Goal: Task Accomplishment & Management: Complete application form

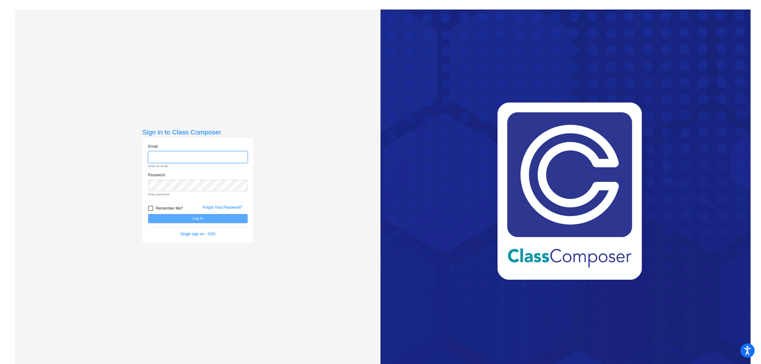
type input "[EMAIL_ADDRESS][DOMAIN_NAME]"
click at [197, 220] on form "Email [EMAIL_ADDRESS][DOMAIN_NAME] Enter an email. Password Enter password. Rem…" at bounding box center [198, 190] width 100 height 93
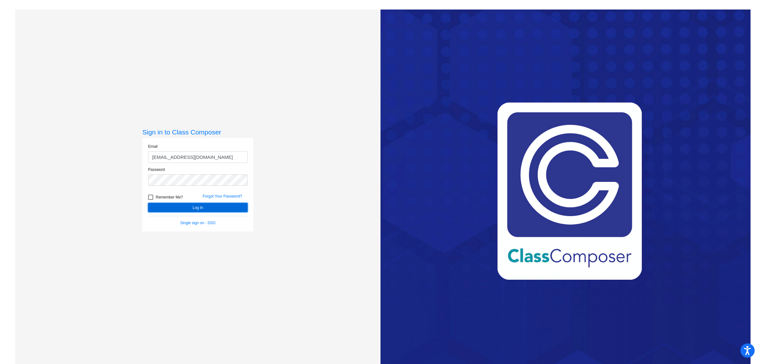
click at [192, 206] on button "Log In" at bounding box center [198, 207] width 100 height 9
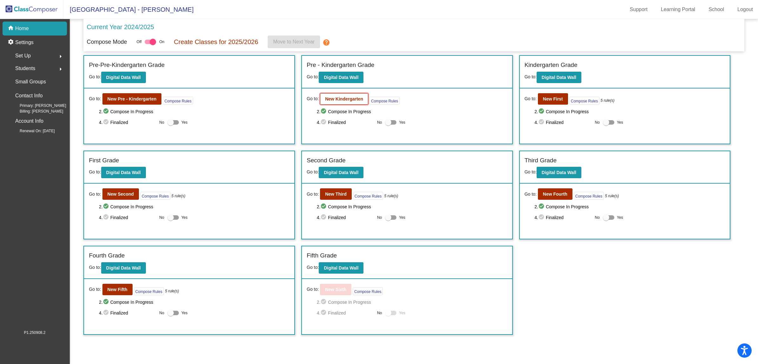
click at [355, 94] on button "New Kindergarten" at bounding box center [344, 98] width 48 height 11
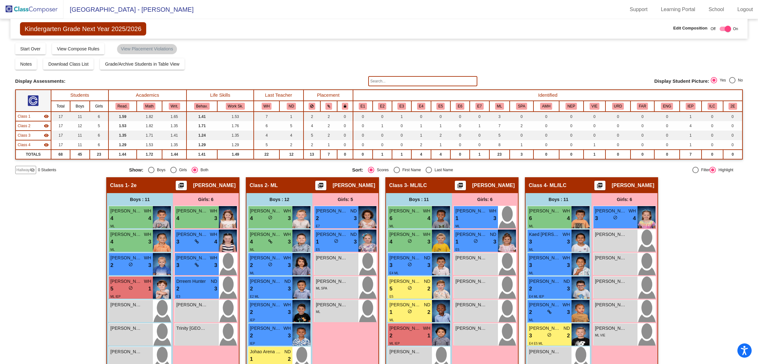
click at [28, 172] on span "Hallway" at bounding box center [22, 170] width 13 height 6
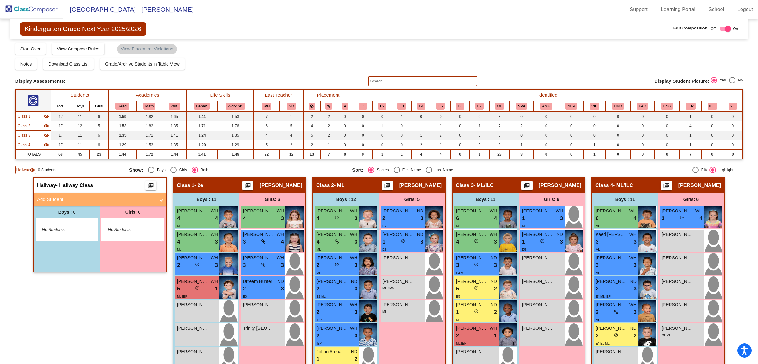
click at [63, 198] on mat-panel-title "Add Student" at bounding box center [96, 199] width 118 height 7
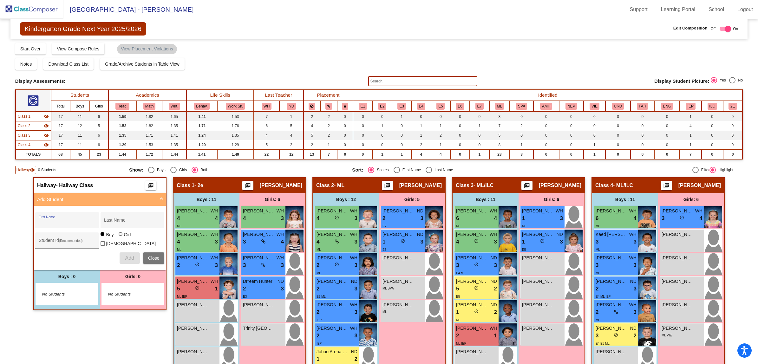
click at [54, 220] on input "First Name" at bounding box center [67, 222] width 57 height 5
type input "Amari"
type input "[PERSON_NAME]"
type input "30039028"
click at [120, 235] on div at bounding box center [121, 234] width 4 height 4
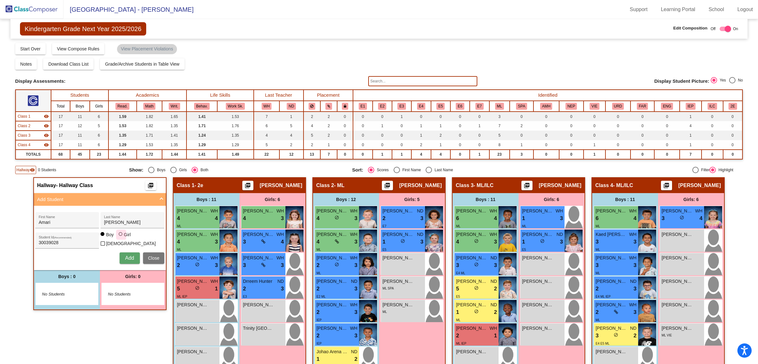
click at [121, 237] on input "Girl" at bounding box center [121, 237] width 0 height 0
radio input "true"
click at [126, 255] on span "Add" at bounding box center [129, 257] width 9 height 5
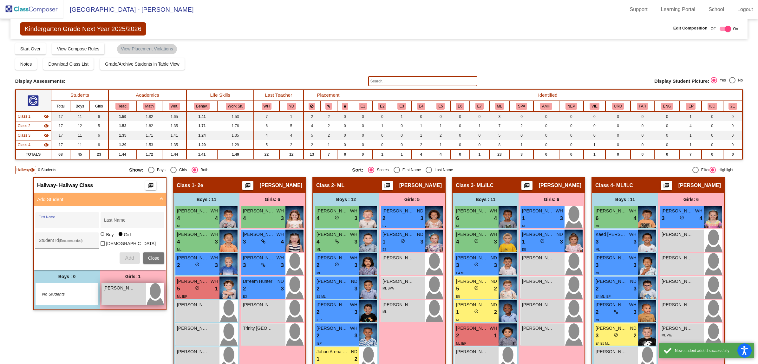
click at [116, 289] on span "[PERSON_NAME]" at bounding box center [119, 288] width 32 height 7
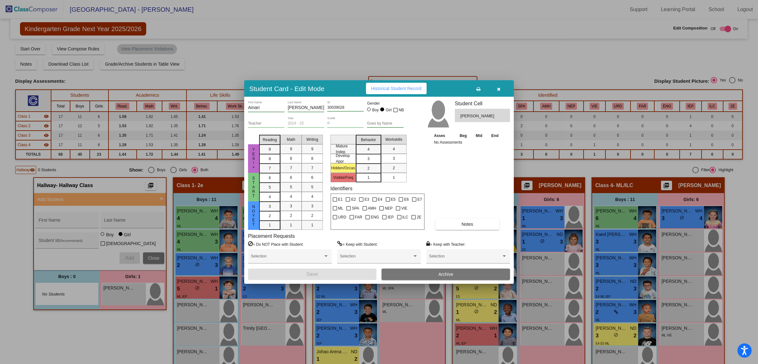
click at [469, 224] on span "Notes" at bounding box center [467, 224] width 12 height 5
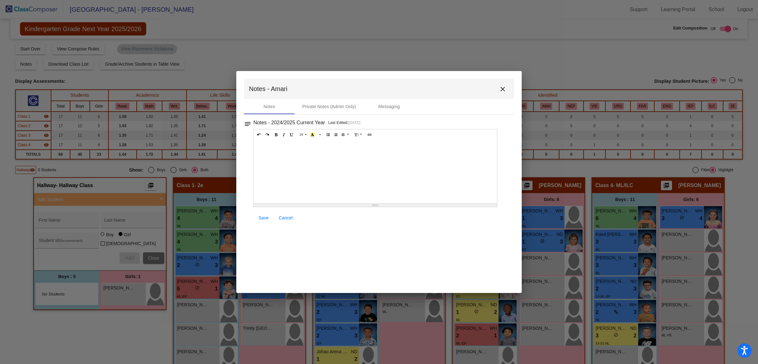
click at [275, 156] on div at bounding box center [375, 171] width 243 height 63
click at [261, 218] on span "Save" at bounding box center [263, 217] width 10 height 5
click at [260, 218] on span "Save" at bounding box center [263, 217] width 10 height 5
click at [287, 217] on span "Cancel" at bounding box center [286, 217] width 14 height 5
click at [264, 217] on span "Save" at bounding box center [263, 217] width 10 height 5
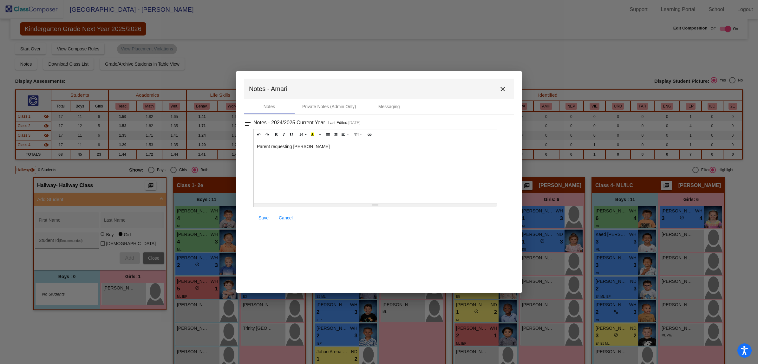
click at [504, 87] on mat-icon "close" at bounding box center [503, 89] width 8 height 8
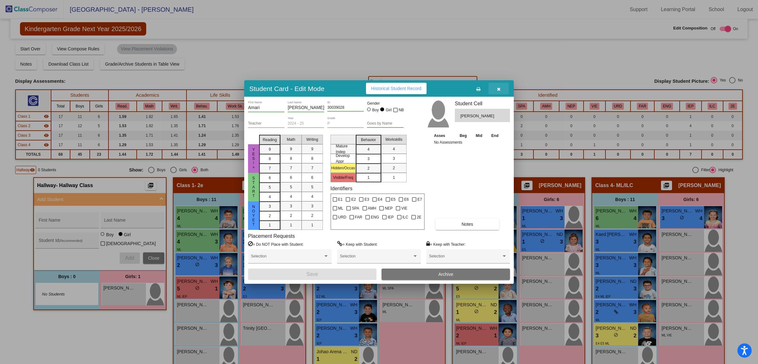
click at [497, 89] on icon "button" at bounding box center [498, 89] width 3 height 4
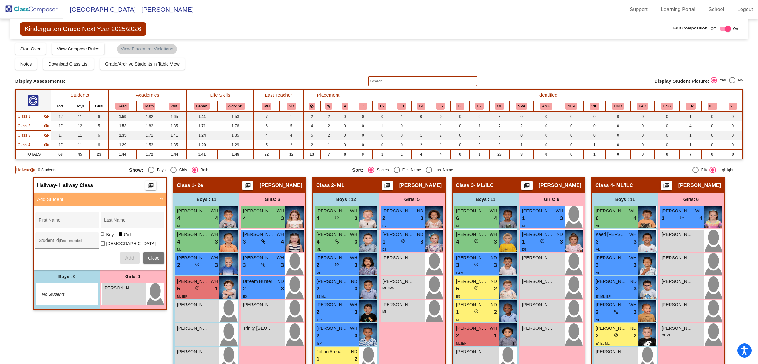
click at [40, 6] on img at bounding box center [31, 9] width 63 height 19
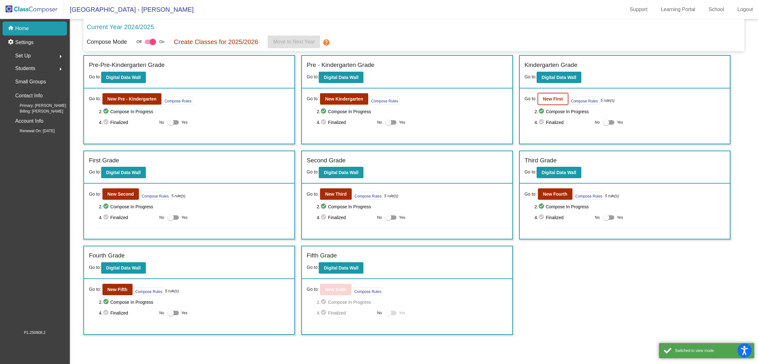
click at [553, 98] on b "New First" at bounding box center [553, 98] width 20 height 5
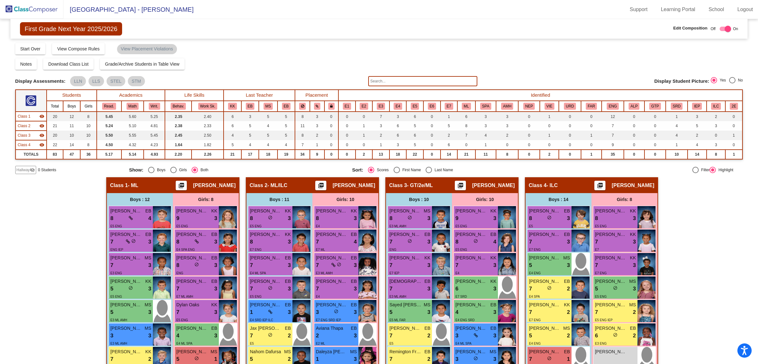
click at [22, 171] on span "Hallway" at bounding box center [22, 170] width 13 height 6
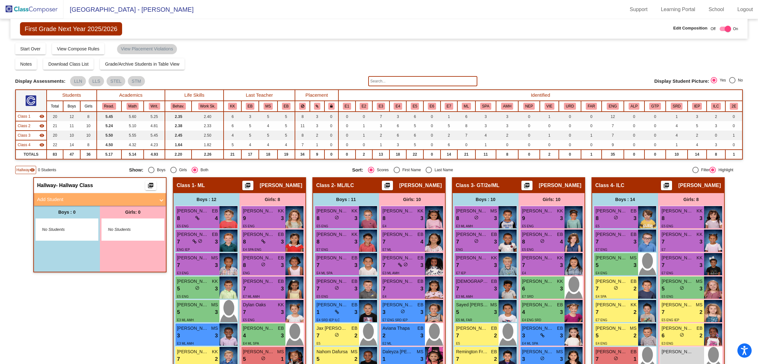
click at [64, 197] on mat-panel-title "Add Student" at bounding box center [96, 199] width 118 height 7
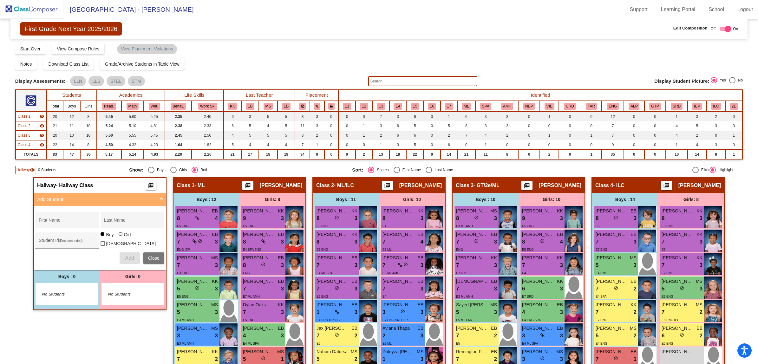
click at [55, 217] on div "First Name" at bounding box center [67, 222] width 57 height 13
type input "[PERSON_NAME]"
type input "30039027"
click at [120, 236] on div at bounding box center [121, 234] width 4 height 4
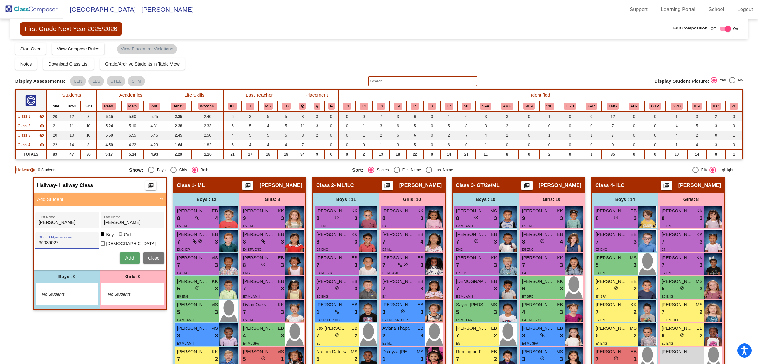
click at [121, 238] on input "Girl" at bounding box center [121, 237] width 0 height 0
radio input "true"
click at [129, 255] on span "Add" at bounding box center [129, 257] width 9 height 5
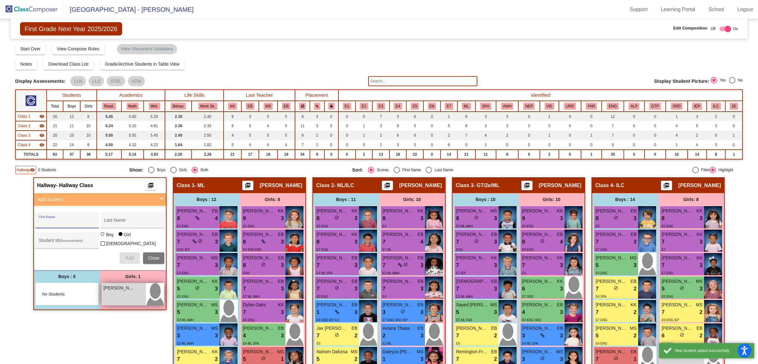
click at [124, 290] on div "[PERSON_NAME] lock do_not_disturb_alt" at bounding box center [124, 294] width 44 height 22
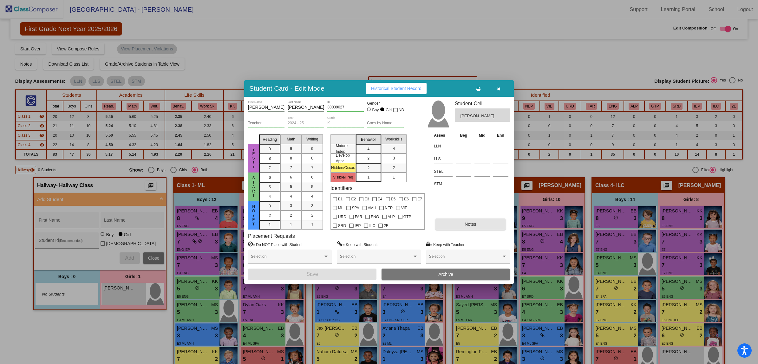
click at [464, 224] on button "Notes" at bounding box center [470, 223] width 70 height 11
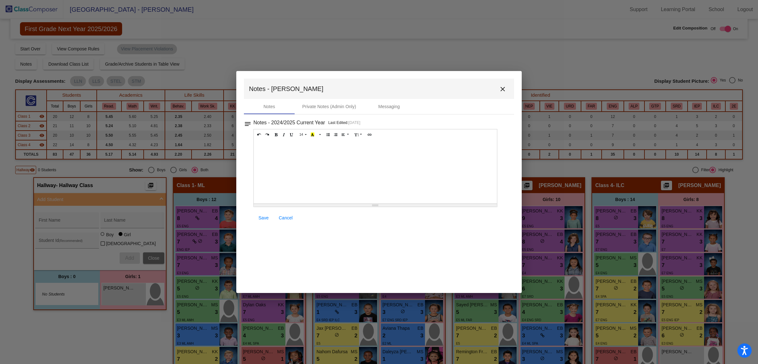
click at [295, 154] on div at bounding box center [375, 171] width 243 height 63
click at [266, 217] on span "Save" at bounding box center [263, 217] width 10 height 5
click at [502, 88] on mat-icon "close" at bounding box center [503, 89] width 8 height 8
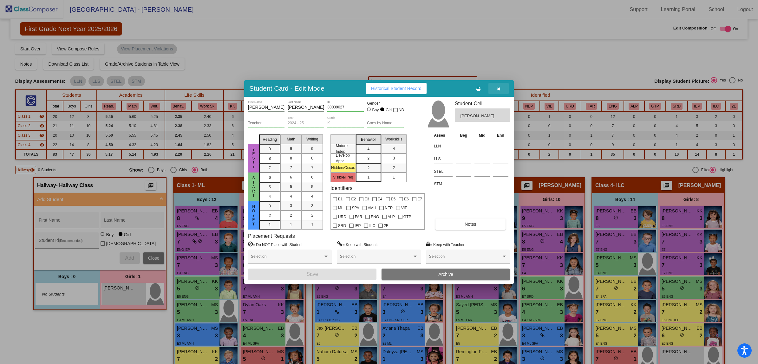
click at [499, 89] on icon "button" at bounding box center [498, 89] width 3 height 4
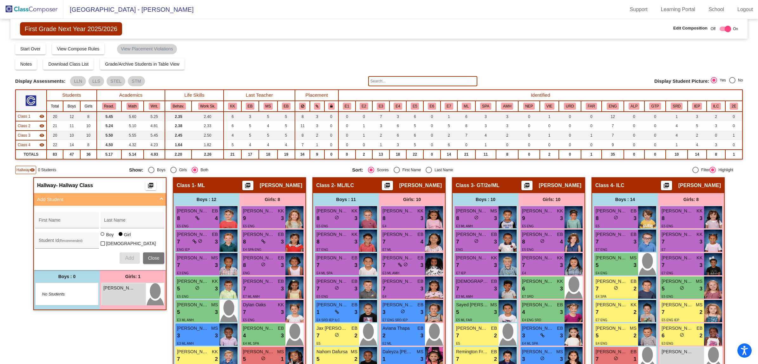
click at [25, 11] on img at bounding box center [31, 9] width 63 height 19
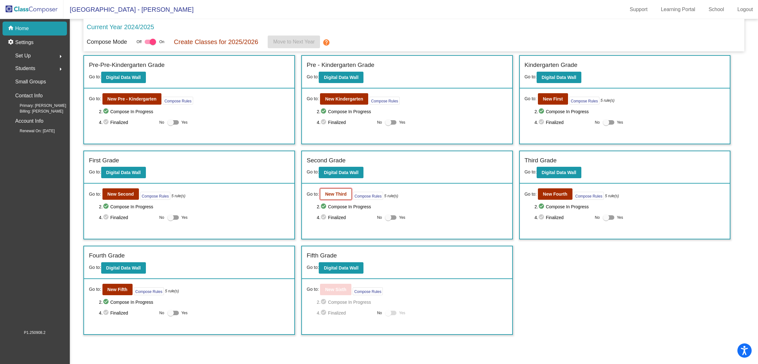
click at [341, 190] on button "New Third" at bounding box center [336, 193] width 32 height 11
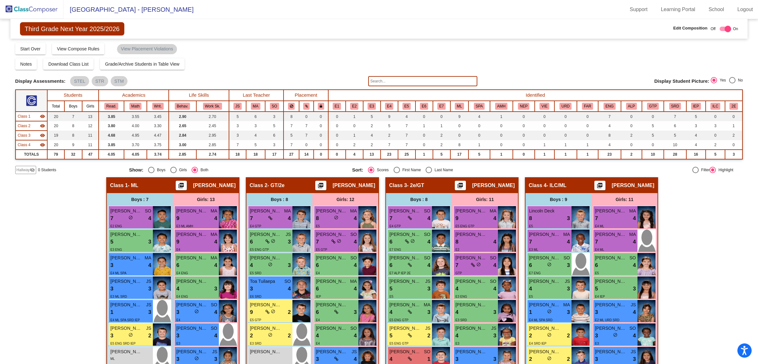
click at [21, 169] on span "Hallway" at bounding box center [22, 170] width 13 height 6
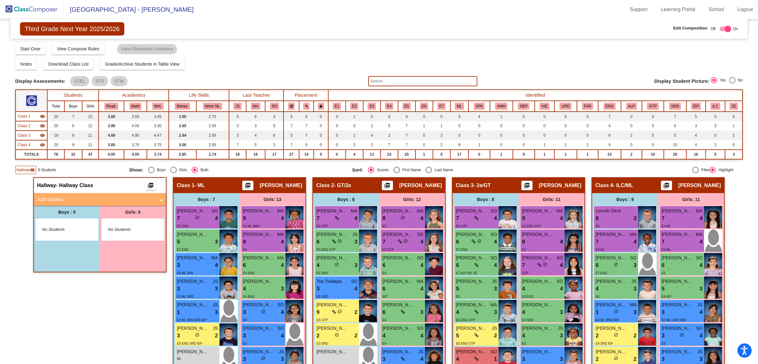
click at [88, 329] on div "Hallway - Hallway Class picture_as_pdf Add Student First Name Last Name Student…" at bounding box center [99, 349] width 133 height 344
click at [59, 195] on mat-expansion-panel-header "Add Student" at bounding box center [100, 199] width 132 height 13
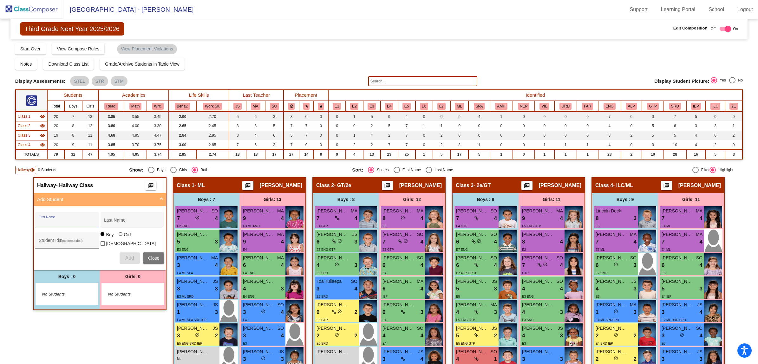
click at [58, 222] on input "First Name" at bounding box center [67, 222] width 57 height 5
click at [48, 218] on div "First Name" at bounding box center [67, 222] width 57 height 13
type input "Neytiri"
type input "[PERSON_NAME]"
type input "30039030"
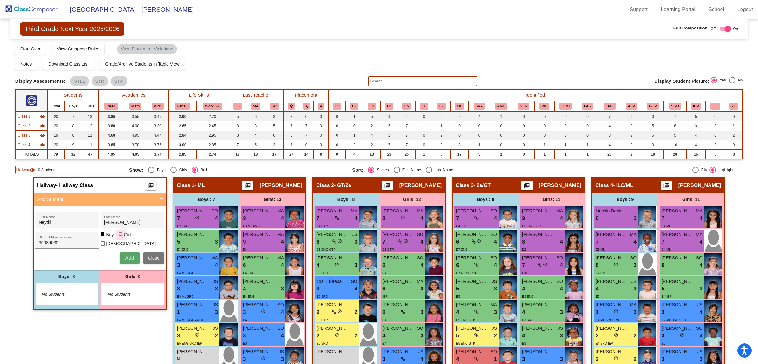
click at [120, 237] on div at bounding box center [121, 234] width 5 height 5
click at [121, 237] on input "Girl" at bounding box center [121, 237] width 0 height 0
radio input "true"
click at [129, 255] on span "Add" at bounding box center [129, 257] width 9 height 5
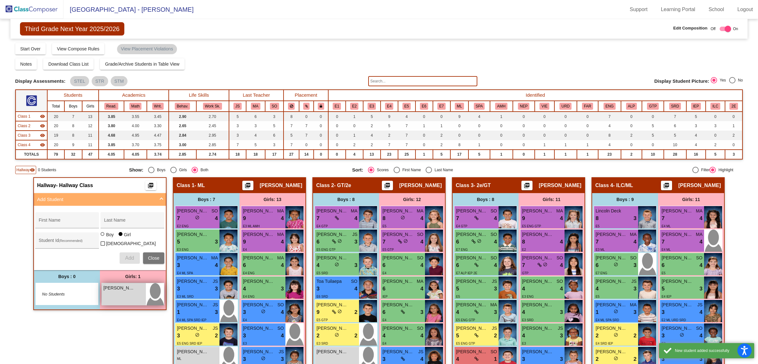
click at [110, 295] on div "[PERSON_NAME] lock do_not_disturb_alt" at bounding box center [124, 294] width 44 height 22
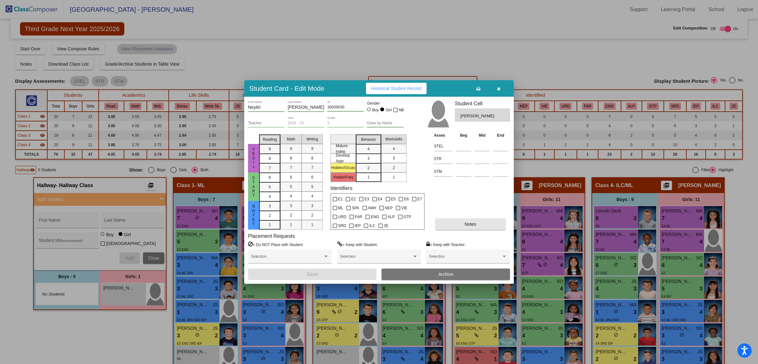
click at [474, 224] on span "Notes" at bounding box center [471, 224] width 12 height 5
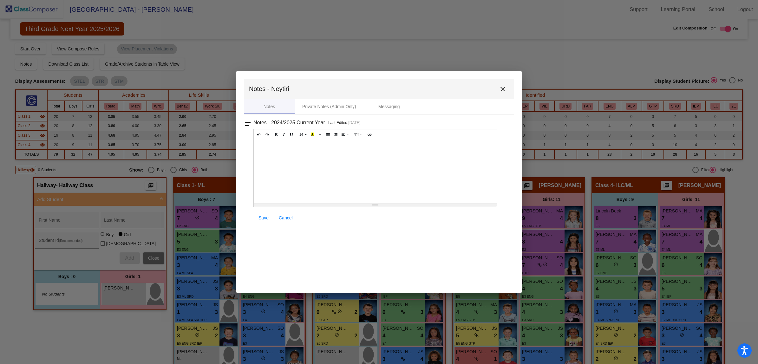
click at [269, 150] on div at bounding box center [375, 171] width 243 height 63
click at [262, 220] on span "Save" at bounding box center [263, 217] width 10 height 5
click at [502, 87] on mat-icon "close" at bounding box center [503, 89] width 8 height 8
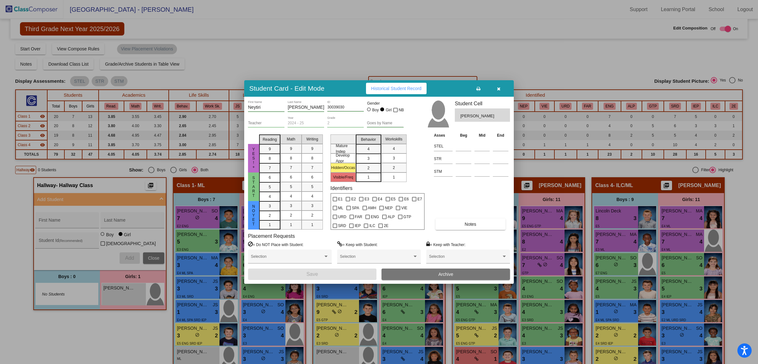
click at [499, 89] on icon "button" at bounding box center [498, 89] width 3 height 4
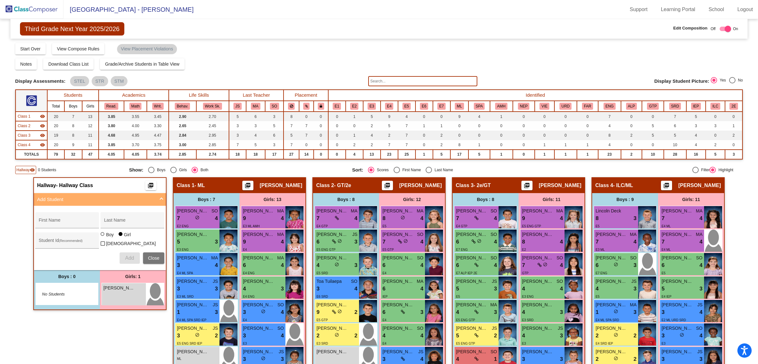
click at [381, 39] on div "Third Grade Next Year 2025/2026 Edit Composition Off On Incoming Digital Data W…" at bounding box center [378, 270] width 727 height 502
click at [41, 8] on img at bounding box center [31, 9] width 63 height 19
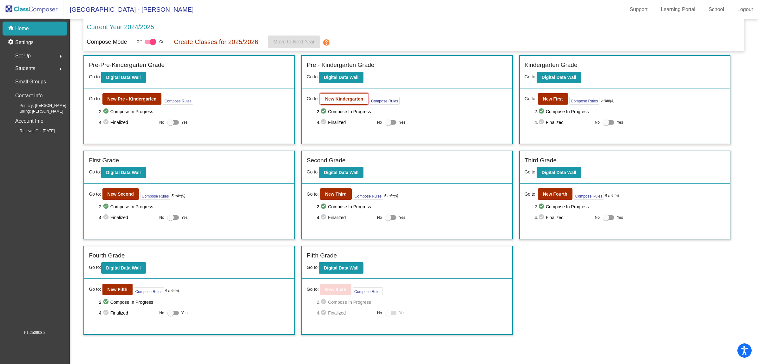
click at [340, 99] on b "New Kindergarten" at bounding box center [344, 98] width 38 height 5
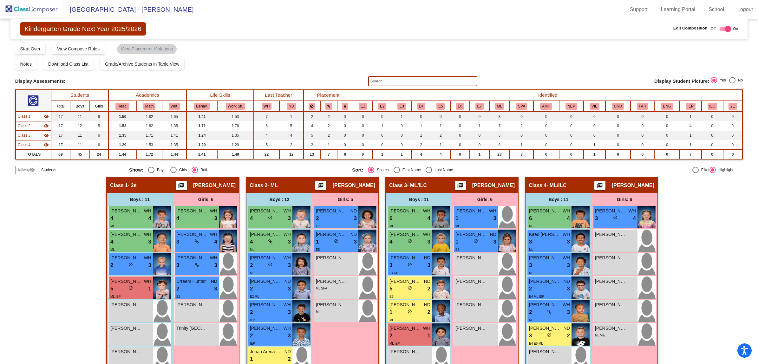
click at [42, 248] on div "Hallway - Hallway Class picture_as_pdf Add Student First Name Last Name Student…" at bounding box center [378, 337] width 727 height 320
click at [37, 6] on img at bounding box center [31, 9] width 63 height 19
